Goal: Navigation & Orientation: Find specific page/section

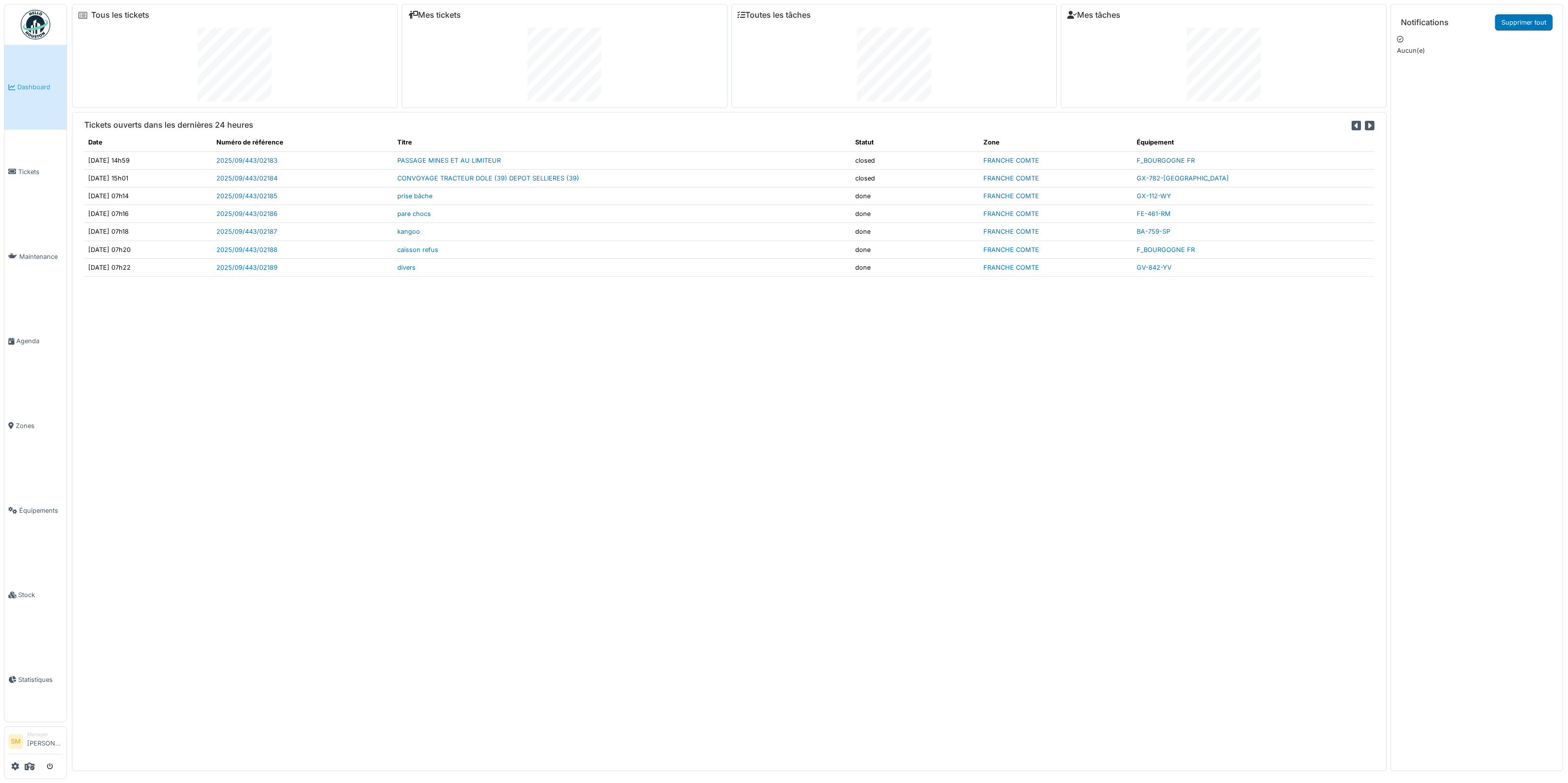
click at [45, 30] on img at bounding box center [35, 24] width 29 height 29
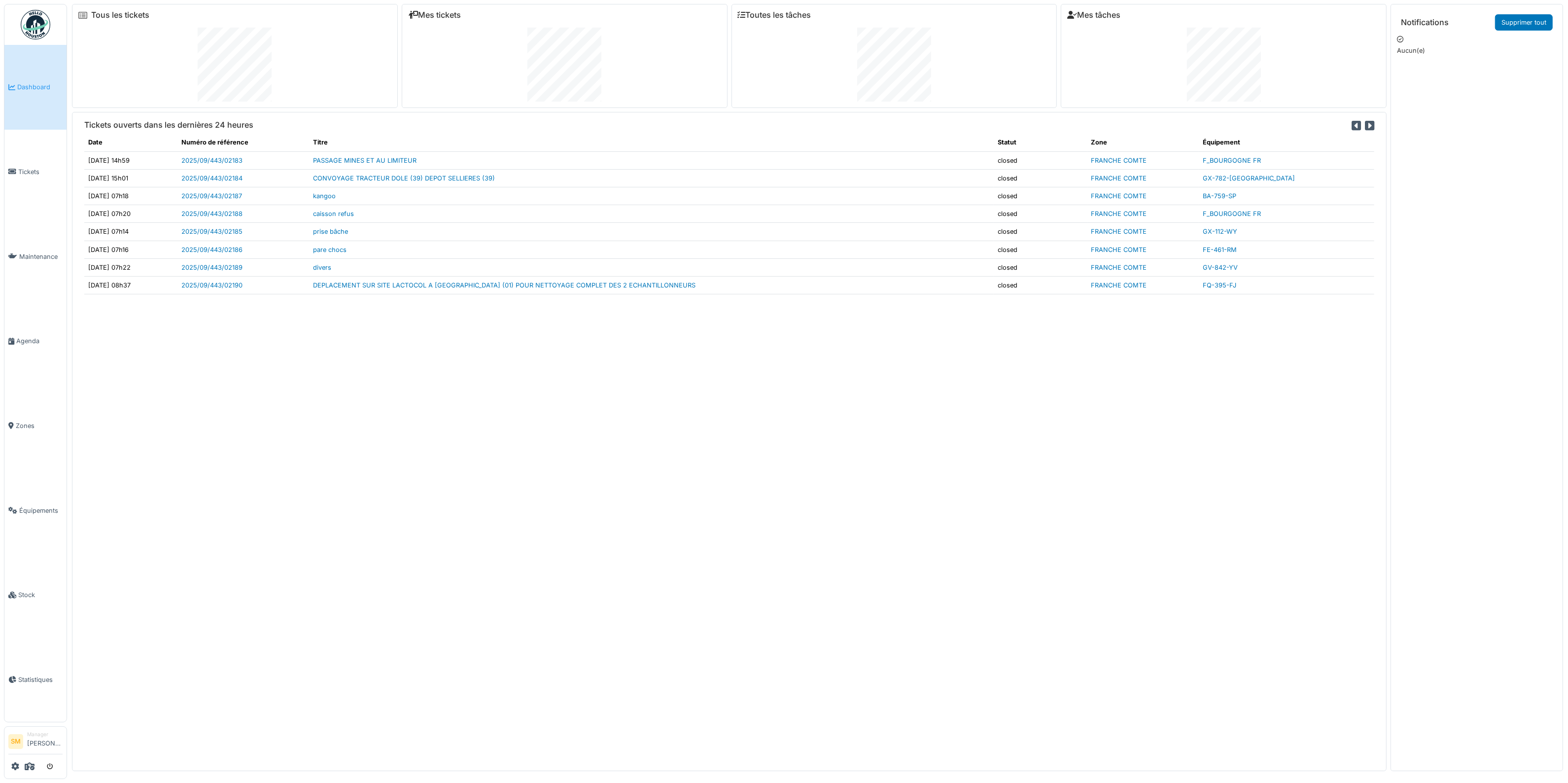
click at [659, 427] on div "Tickets ouverts dans les dernières 24 heures Date Numéro de référence Titre Sta…" at bounding box center [730, 441] width 1315 height 660
click at [915, 144] on th "Titre" at bounding box center [651, 143] width 685 height 17
click at [21, 438] on link "Zones" at bounding box center [36, 426] width 62 height 85
